Goal: Information Seeking & Learning: Learn about a topic

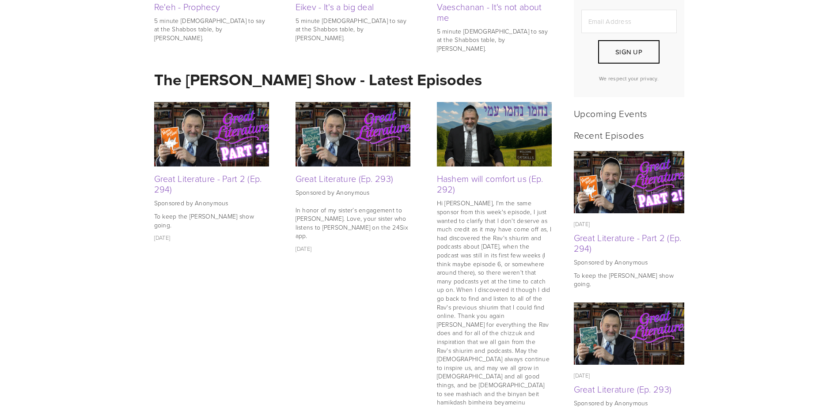
scroll to position [309, 0]
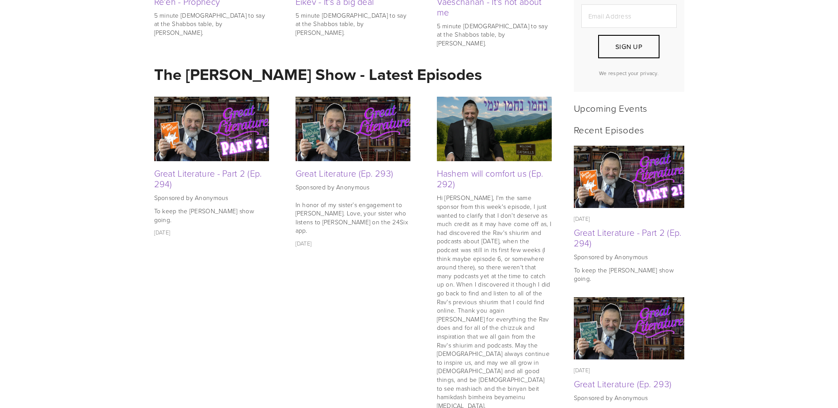
drag, startPoint x: 728, startPoint y: 204, endPoint x: 404, endPoint y: 283, distance: 333.6
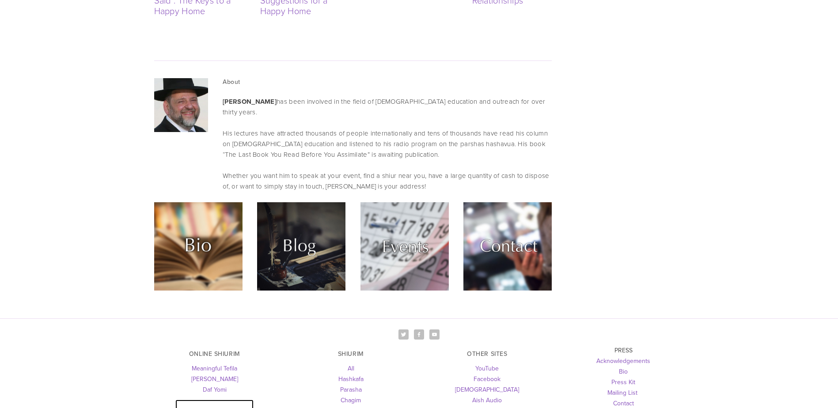
scroll to position [2387, 0]
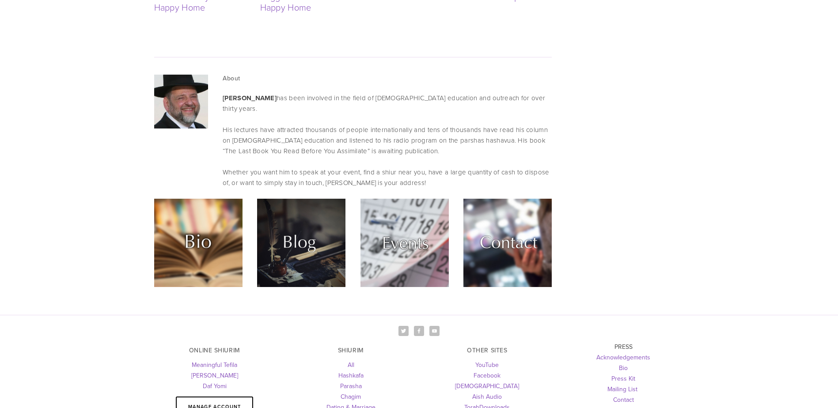
click at [197, 199] on img at bounding box center [198, 243] width 88 height 88
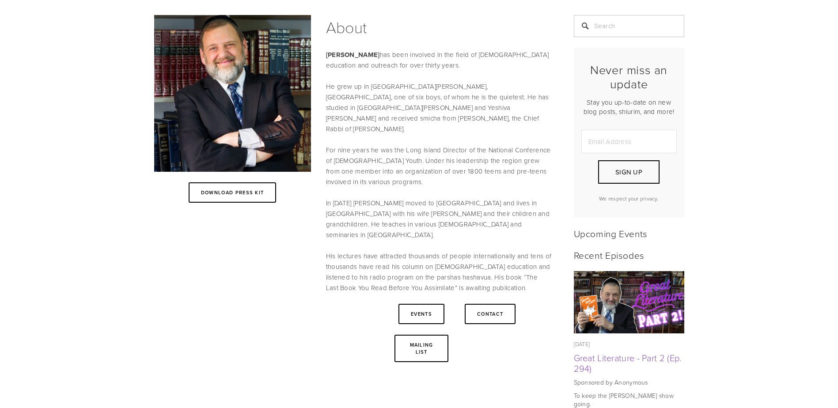
scroll to position [177, 0]
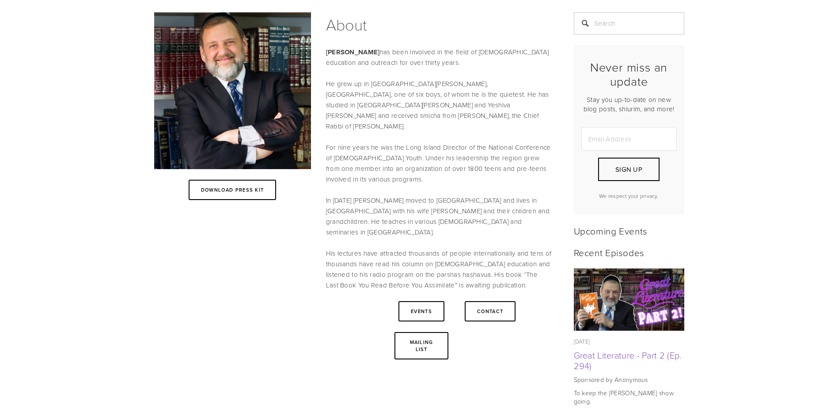
drag, startPoint x: 138, startPoint y: 257, endPoint x: 411, endPoint y: 161, distance: 289.5
click at [411, 161] on p "For nine years he was the Long Island Director of the National Conference of Sy…" at bounding box center [439, 163] width 226 height 42
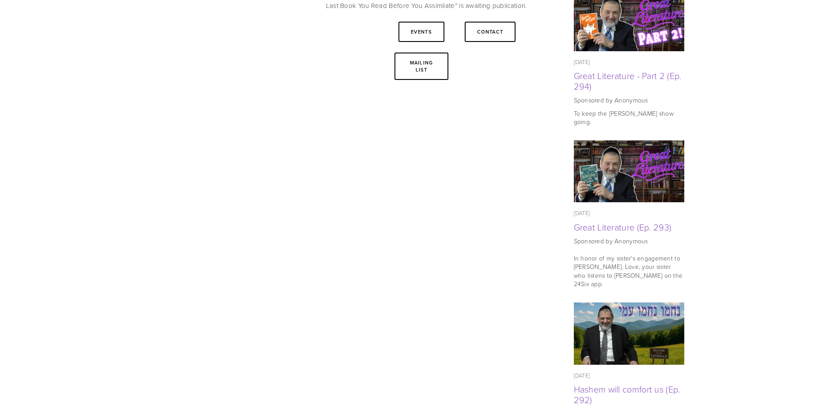
scroll to position [486, 0]
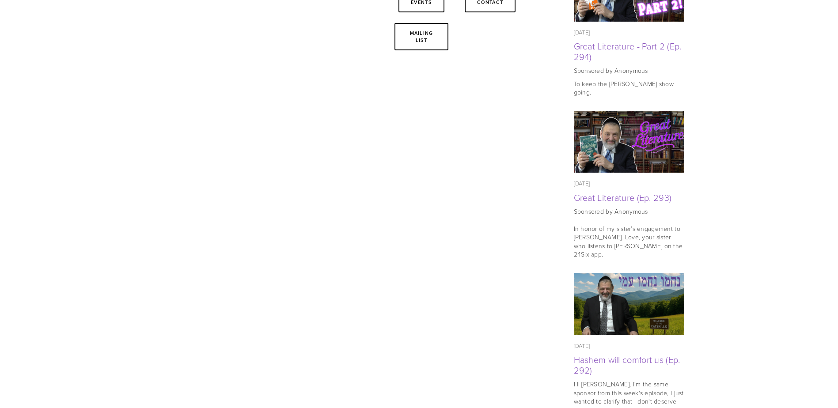
drag, startPoint x: 304, startPoint y: 245, endPoint x: 280, endPoint y: 255, distance: 25.8
click at [284, 255] on div at bounding box center [419, 363] width 530 height 1320
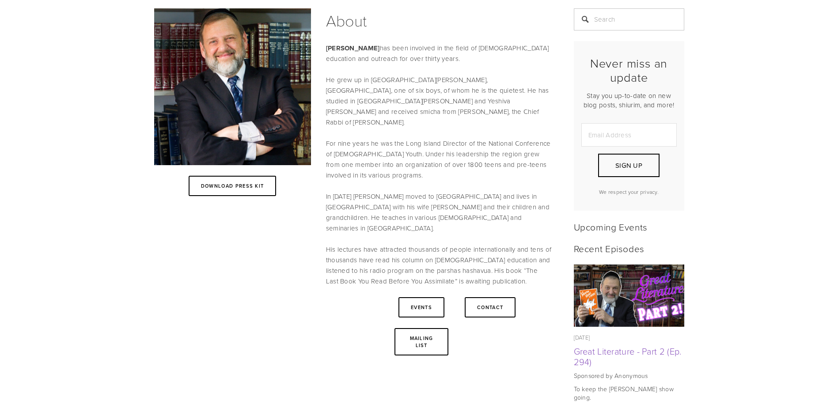
scroll to position [44, 0]
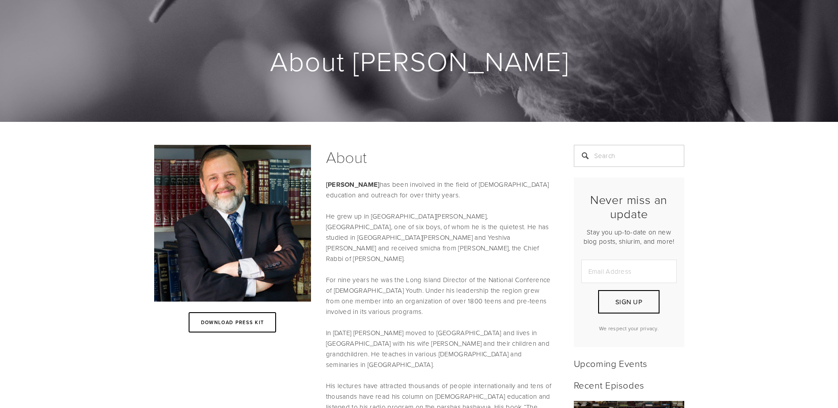
click at [233, 217] on img at bounding box center [232, 223] width 157 height 157
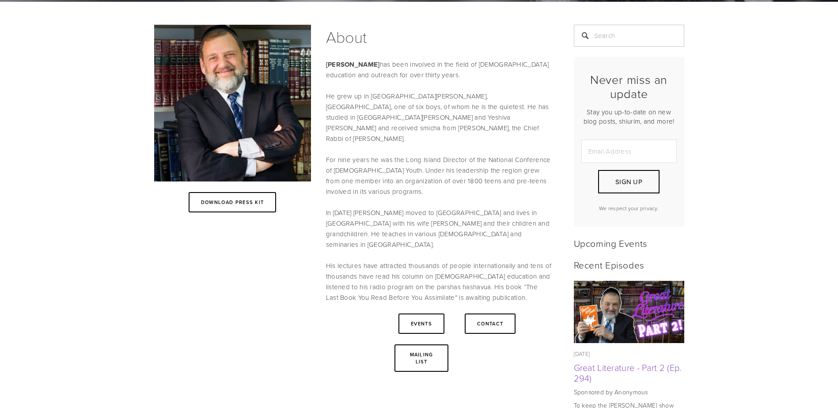
scroll to position [177, 0]
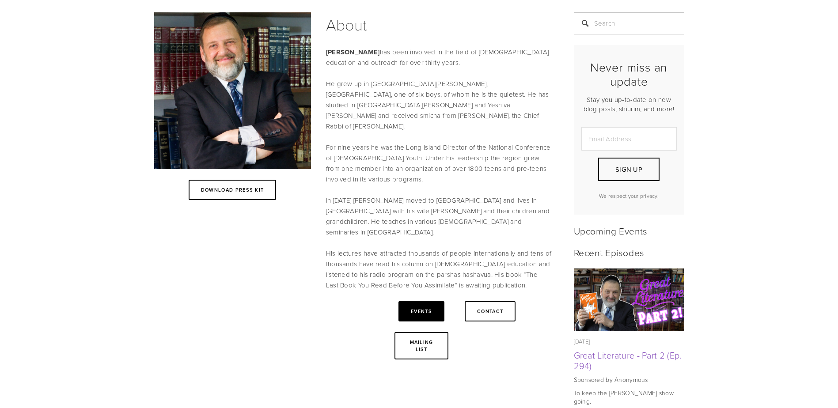
click at [416, 301] on link "Events" at bounding box center [422, 311] width 46 height 20
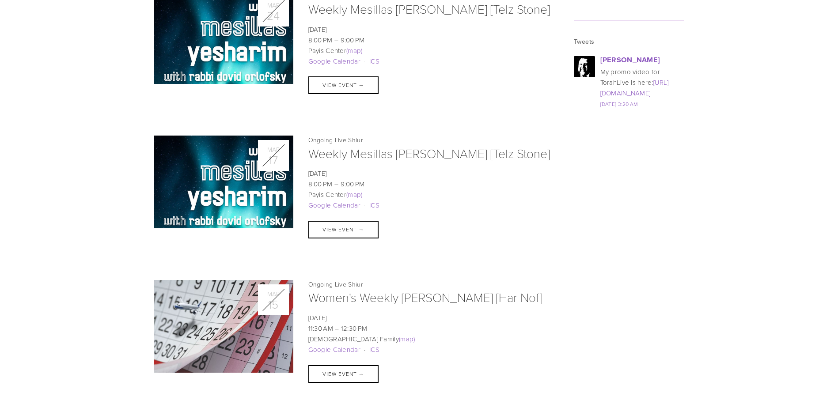
scroll to position [1370, 0]
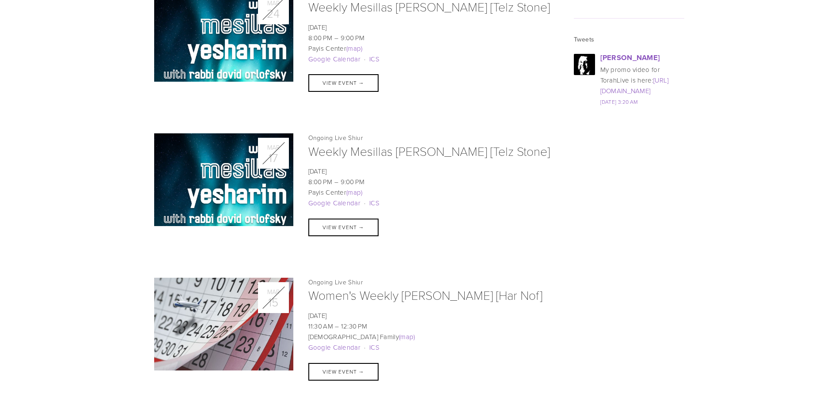
drag, startPoint x: 531, startPoint y: 239, endPoint x: 507, endPoint y: 240, distance: 23.9
drag, startPoint x: 507, startPoint y: 240, endPoint x: 493, endPoint y: 230, distance: 17.3
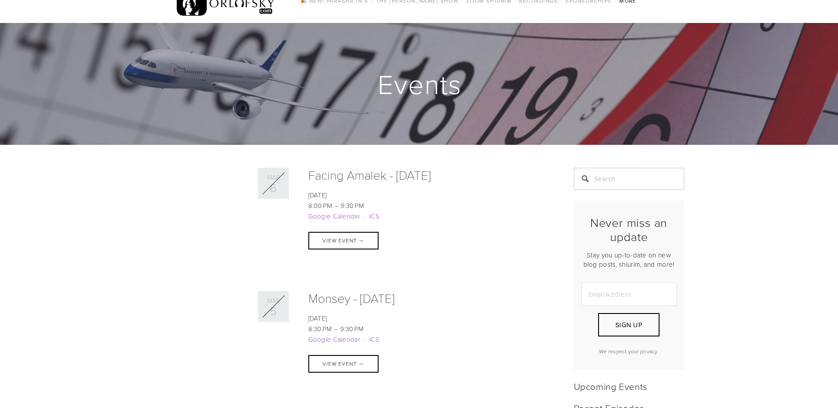
scroll to position [0, 0]
